Goal: Task Accomplishment & Management: Manage account settings

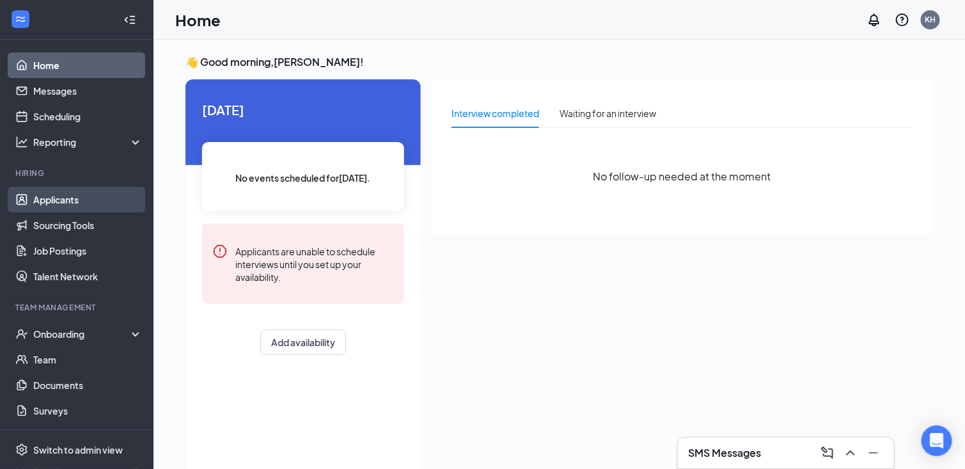
click at [72, 198] on link "Applicants" at bounding box center [87, 200] width 109 height 26
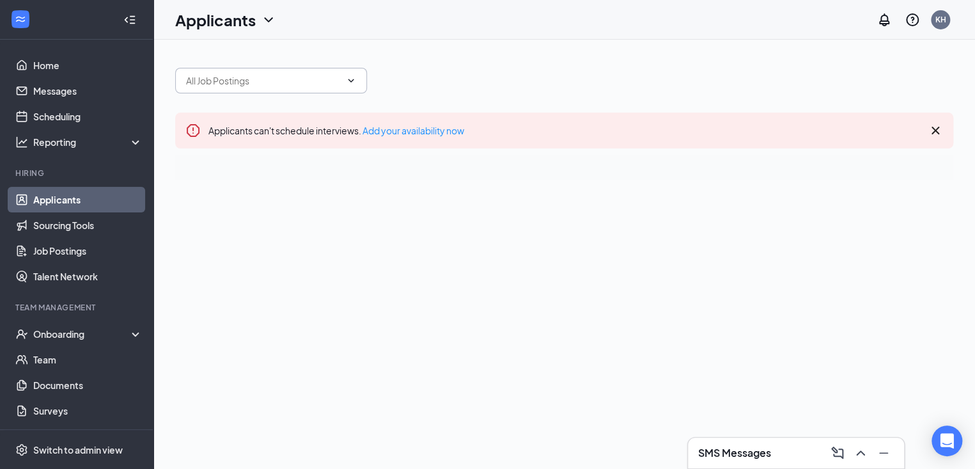
click at [358, 76] on span at bounding box center [271, 81] width 192 height 26
click at [348, 79] on icon "ChevronDown" at bounding box center [351, 80] width 10 height 10
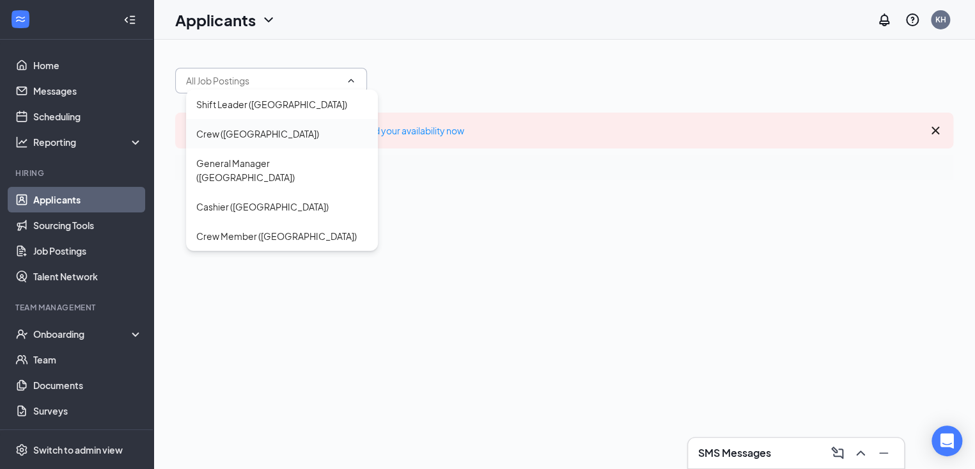
click at [228, 131] on div "Crew ([GEOGRAPHIC_DATA])" at bounding box center [257, 134] width 123 height 14
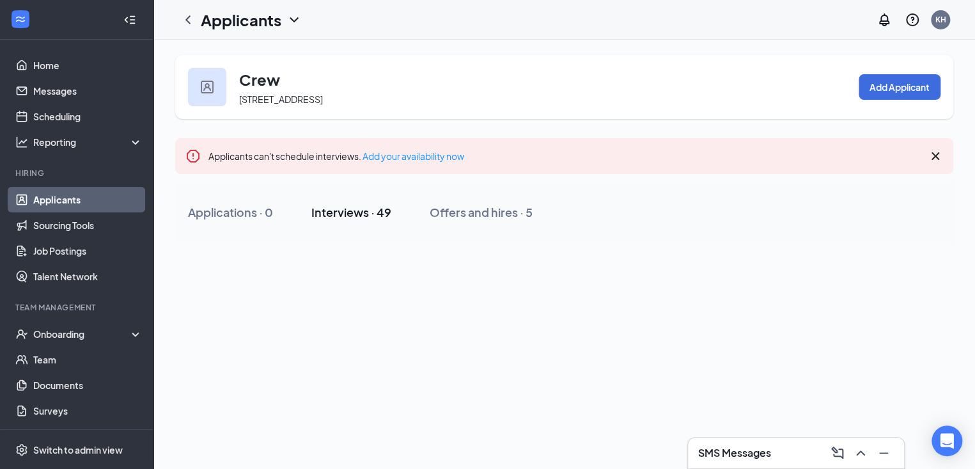
click at [361, 212] on div "Interviews · 49" at bounding box center [351, 212] width 80 height 16
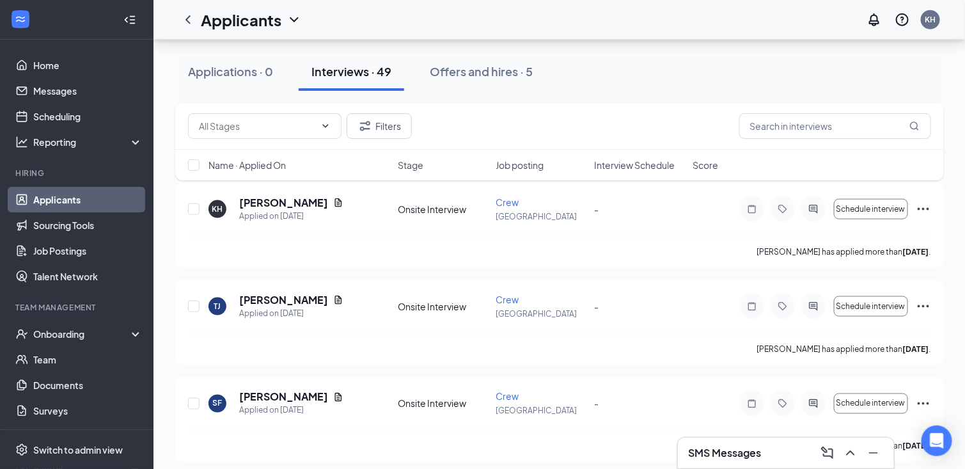
scroll to position [538, 0]
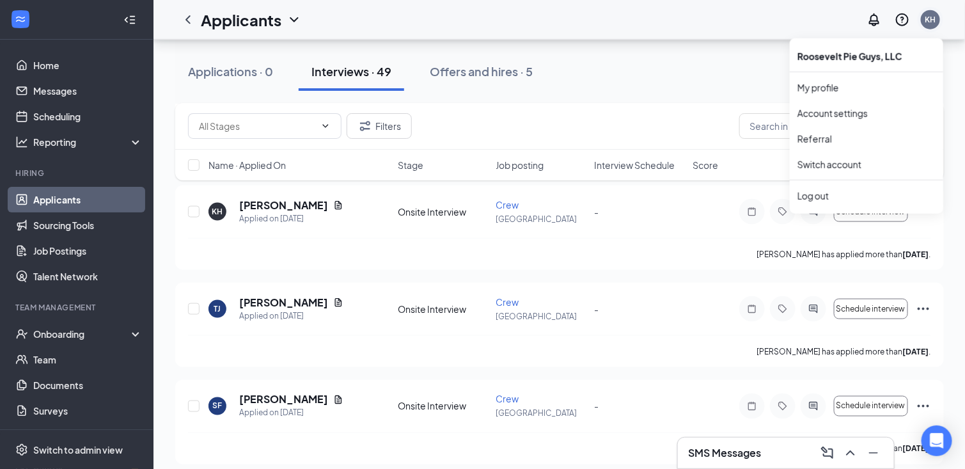
click at [932, 20] on div "KH" at bounding box center [930, 19] width 11 height 11
